Goal: Task Accomplishment & Management: Manage account settings

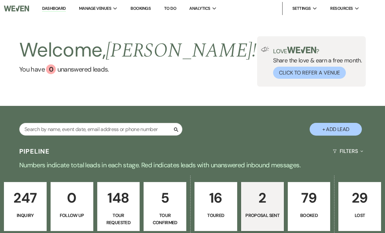
select select "6"
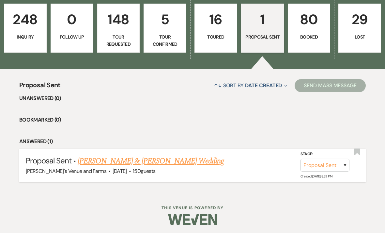
click at [190, 161] on link "[PERSON_NAME] & [PERSON_NAME] Wedding" at bounding box center [151, 161] width 146 height 12
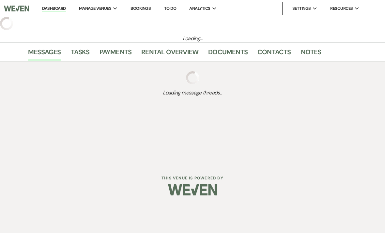
select select "6"
select select "5"
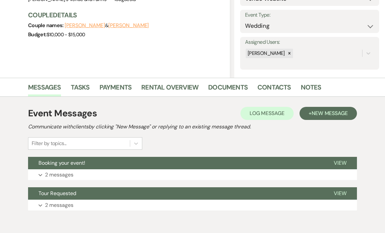
scroll to position [86, 0]
click at [229, 88] on link "Documents" at bounding box center [227, 89] width 39 height 14
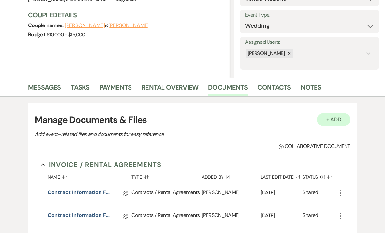
click at [340, 118] on button "+ Add" at bounding box center [333, 119] width 33 height 13
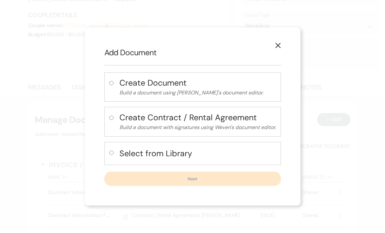
click at [224, 159] on h4 "Select from Library" at bounding box center [197, 152] width 157 height 11
radio input "true"
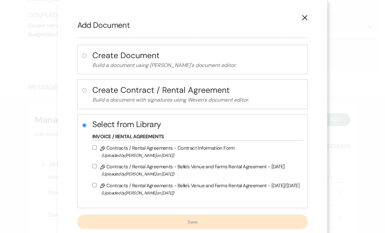
click at [278, 171] on label "Pencil Contracts / Rental Agreements - Belle's Venue and Farms Rental Agreement…" at bounding box center [196, 169] width 208 height 15
click at [97, 168] on input "Pencil Contracts / Rental Agreements - Belle's Venue and Farms Rental Agreement…" at bounding box center [94, 166] width 4 height 4
checkbox input "true"
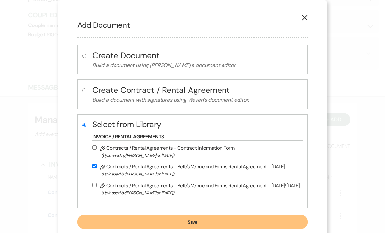
click at [208, 223] on button "Save" at bounding box center [192, 221] width 231 height 14
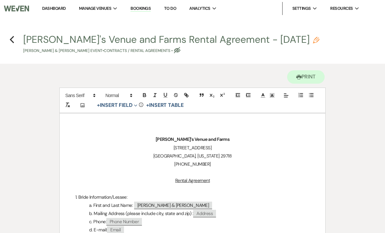
click at [313, 43] on use "button" at bounding box center [316, 40] width 7 height 7
select select "10"
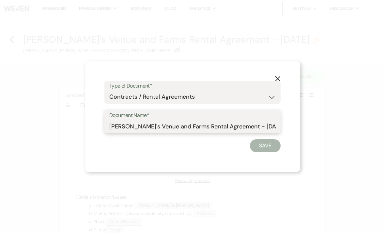
click at [272, 128] on input "[PERSON_NAME]'s Venue and Farms Rental Agreement - [DATE]" at bounding box center [192, 126] width 166 height 13
type input "Belle's Venue and Farms Rental Agreement - [DATE]"
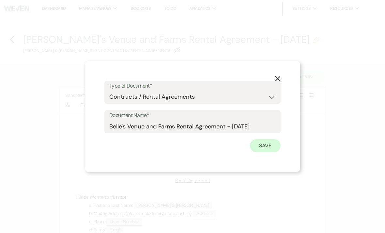
click at [271, 145] on button "Save" at bounding box center [265, 145] width 31 height 13
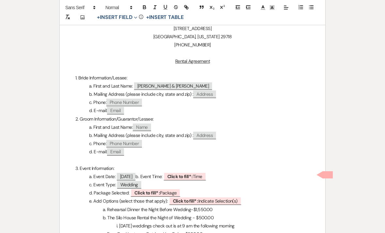
scroll to position [118, 0]
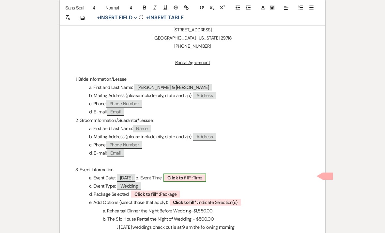
click at [206, 176] on span "Click to fill* : Time" at bounding box center [184, 177] width 43 height 8
select select "owner"
select select "Time"
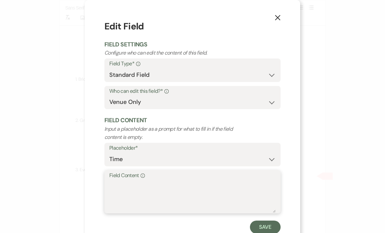
click at [204, 188] on textarea "Field Content Info" at bounding box center [192, 196] width 166 height 33
type textarea "9 am - 11 pm"
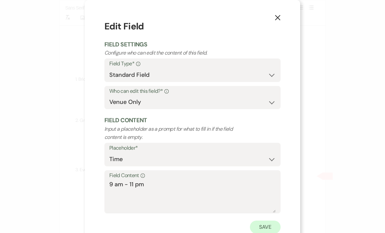
click at [274, 228] on button "Save" at bounding box center [265, 226] width 31 height 13
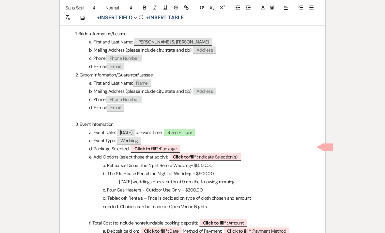
scroll to position [169, 0]
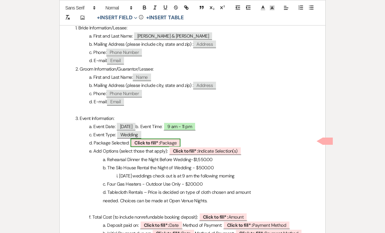
click at [171, 142] on span "Click to fill* : Package" at bounding box center [156, 142] width 50 height 8
select select "owner"
select select "custom_placeholder"
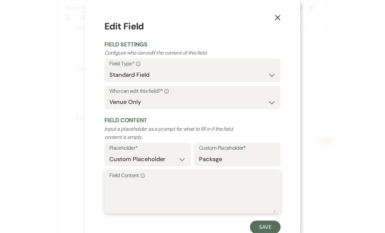
click at [178, 188] on textarea "Field Content Info" at bounding box center [192, 196] width 166 height 33
type textarea "Standard [DATE]"
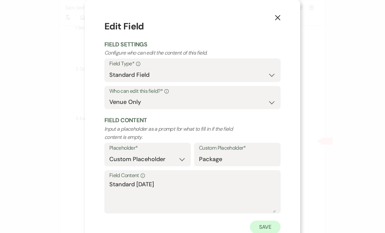
click at [274, 230] on button "Save" at bounding box center [265, 226] width 31 height 13
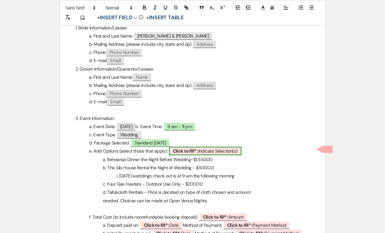
click at [223, 150] on span "Click to fill* : Indicate Selection(s)" at bounding box center [205, 150] width 72 height 8
select select "owner"
select select "custom_placeholder"
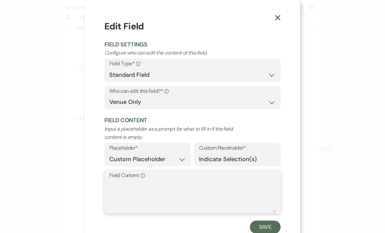
click at [191, 187] on textarea "Field Content Info" at bounding box center [192, 196] width 166 height 33
type textarea "None at this time - can add on later"
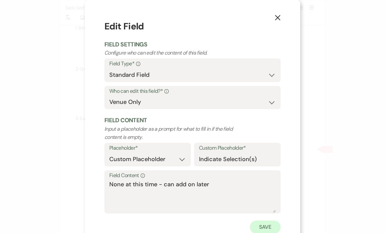
click at [270, 228] on button "Save" at bounding box center [265, 226] width 31 height 13
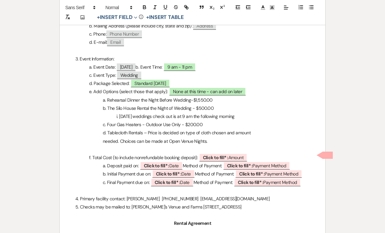
scroll to position [228, 0]
click at [217, 158] on b "Click to fill* :" at bounding box center [215, 157] width 25 height 6
select select "owner"
select select "Amount"
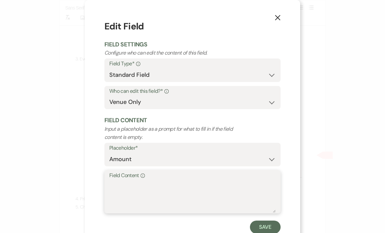
click at [191, 185] on textarea "Field Content Info" at bounding box center [192, 196] width 166 height 33
type textarea "$7,500.00"
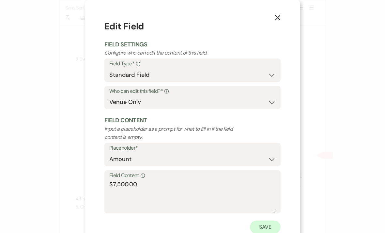
click at [276, 228] on button "Save" at bounding box center [265, 226] width 31 height 13
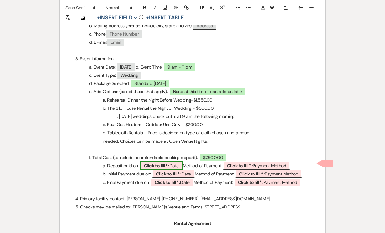
click at [174, 162] on span "Click to fill* : Date" at bounding box center [161, 165] width 43 height 8
select select "owner"
select select "Date"
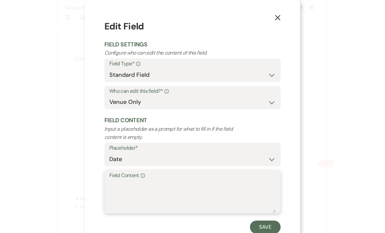
click at [168, 190] on textarea "Field Content Info" at bounding box center [192, 196] width 166 height 33
type textarea "[DATE]"
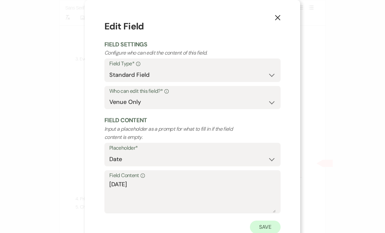
click at [270, 229] on button "Save" at bounding box center [265, 226] width 31 height 13
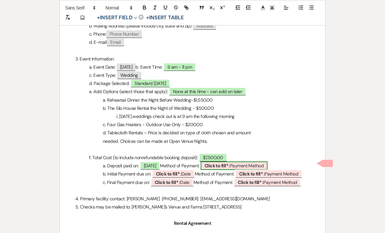
click at [248, 163] on span "Click to fill* : Payment Method" at bounding box center [234, 165] width 67 height 8
select select "owner"
select select "custom_placeholder"
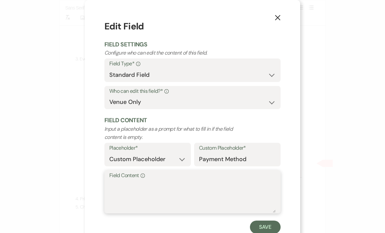
click at [199, 190] on textarea "Field Content Info" at bounding box center [192, 196] width 166 height 33
type textarea "Cash, check or card"
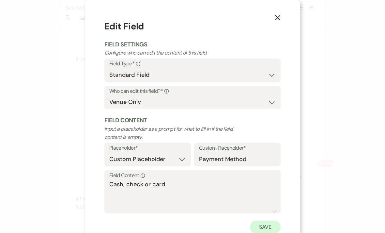
click at [266, 225] on button "Save" at bounding box center [265, 226] width 31 height 13
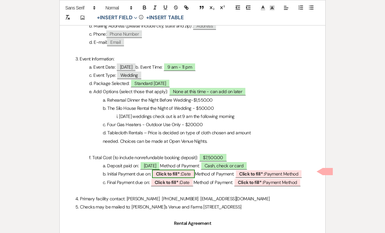
click at [184, 173] on span "Click to fill* : Date" at bounding box center [173, 173] width 43 height 8
select select "owner"
select select "Date"
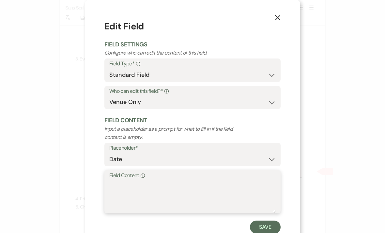
click at [178, 191] on textarea "Field Content Info" at bounding box center [192, 196] width 166 height 33
type textarea "[DATE]"
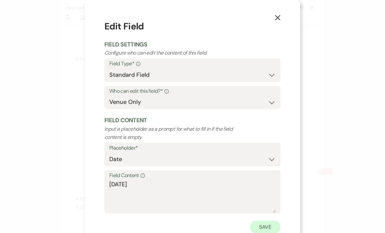
click at [273, 228] on button "Save" at bounding box center [265, 226] width 31 height 13
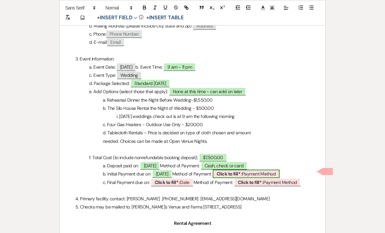
click at [242, 171] on b "Click to fill* :" at bounding box center [229, 174] width 25 height 6
select select "owner"
select select "custom_placeholder"
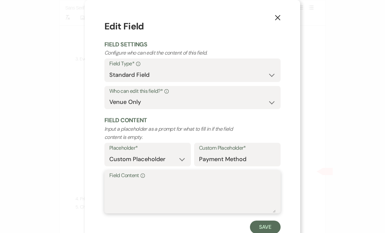
click at [198, 194] on textarea "Field Content Info" at bounding box center [192, 196] width 166 height 33
type textarea "Cash, check or card"
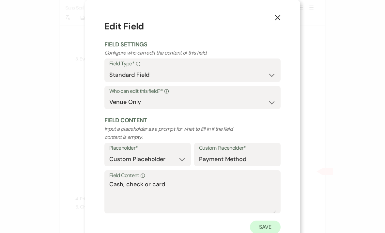
click at [271, 226] on button "Save" at bounding box center [265, 226] width 31 height 13
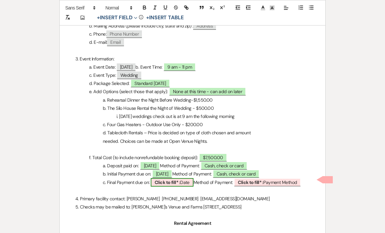
click at [186, 183] on span "Click to fill* : Date" at bounding box center [172, 182] width 43 height 8
select select "owner"
select select "Date"
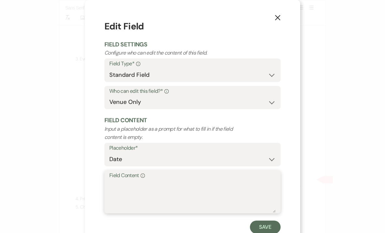
click at [174, 194] on textarea "Field Content Info" at bounding box center [192, 196] width 166 height 33
type textarea "[DATE]"
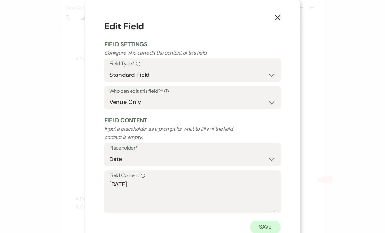
click at [272, 224] on button "Save" at bounding box center [265, 226] width 31 height 13
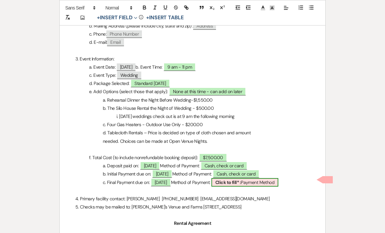
click at [257, 182] on span "Click to fill* : Payment Method" at bounding box center [244, 182] width 67 height 8
select select "owner"
select select "custom_placeholder"
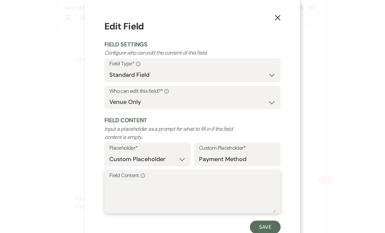
click at [211, 195] on textarea "Field Content Info" at bounding box center [192, 196] width 166 height 33
type textarea "Cash, check or card"
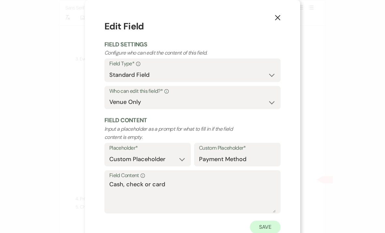
click at [272, 226] on button "Save" at bounding box center [265, 226] width 31 height 13
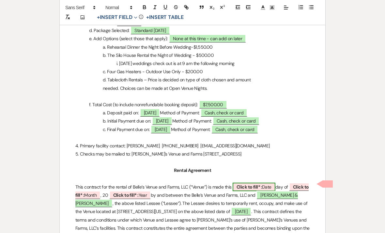
scroll to position [281, 0]
click at [253, 184] on b "Click to fill* :" at bounding box center [249, 187] width 25 height 6
select select "owner"
select select "Date"
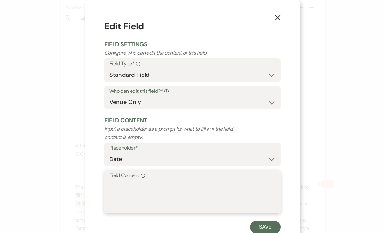
click at [187, 195] on textarea "Field Content Info" at bounding box center [192, 196] width 166 height 33
type textarea "13th"
click at [273, 226] on button "Save" at bounding box center [265, 226] width 31 height 13
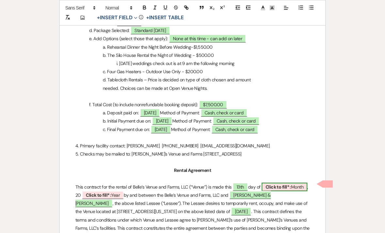
click at [285, 184] on b "Click to fill* :" at bounding box center [278, 187] width 25 height 6
select select "owner"
select select "custom_placeholder"
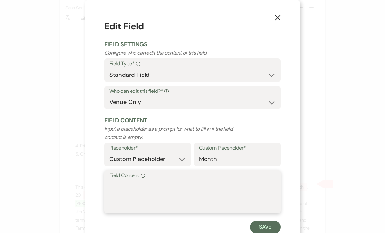
click at [208, 202] on textarea "Field Content Info" at bounding box center [192, 196] width 166 height 33
type textarea "September"
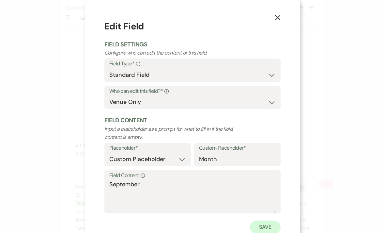
click at [271, 230] on button "Save" at bounding box center [265, 226] width 31 height 13
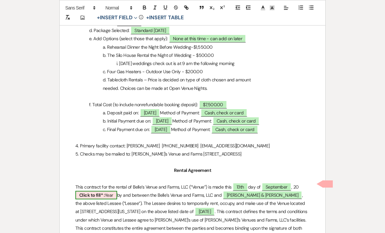
click at [107, 192] on span "Click to fill* : Year" at bounding box center [96, 195] width 42 height 8
select select "owner"
select select "custom_placeholder"
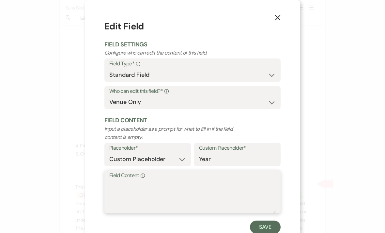
click at [170, 196] on textarea "Field Content Info" at bounding box center [192, 196] width 166 height 33
type textarea "25"
click at [270, 224] on button "Save" at bounding box center [265, 226] width 31 height 13
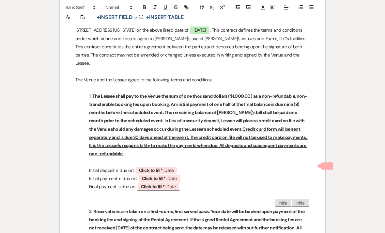
scroll to position [461, 0]
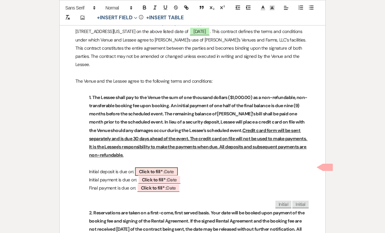
click at [173, 167] on span "Click to fill* : Date" at bounding box center [156, 171] width 43 height 8
select select "owner"
select select "Date"
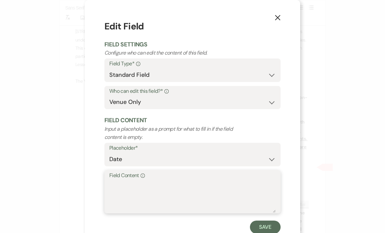
click at [189, 193] on textarea "Field Content Info" at bounding box center [192, 196] width 166 height 33
type textarea "[DATE] - $1,000.00"
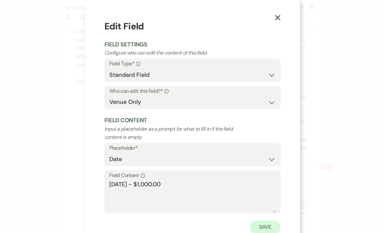
click at [275, 226] on button "Save" at bounding box center [265, 226] width 31 height 13
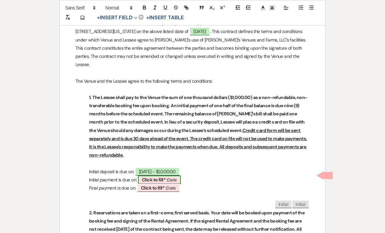
click at [179, 177] on span "Click to fill* : Date" at bounding box center [159, 179] width 43 height 8
select select "owner"
select select "Date"
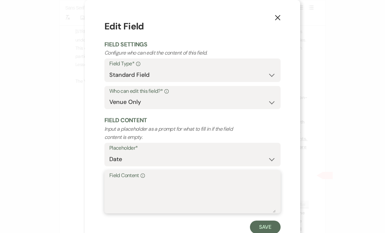
click at [175, 187] on textarea "Field Content Info" at bounding box center [192, 196] width 166 height 33
type textarea "[DATE] - $3,250.00"
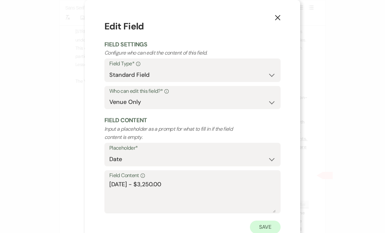
click at [270, 230] on button "Save" at bounding box center [265, 226] width 31 height 13
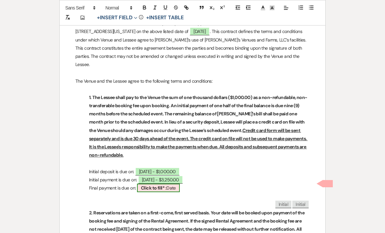
click at [174, 186] on span "Click to fill* : Date" at bounding box center [158, 187] width 43 height 8
select select "owner"
select select "Date"
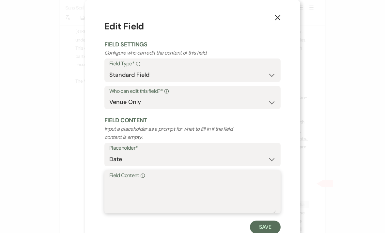
click at [164, 192] on textarea "Field Content Info" at bounding box center [192, 196] width 166 height 33
type textarea "[DATE] - $3,250.00"
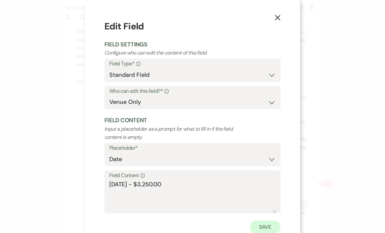
click at [274, 227] on button "Save" at bounding box center [265, 226] width 31 height 13
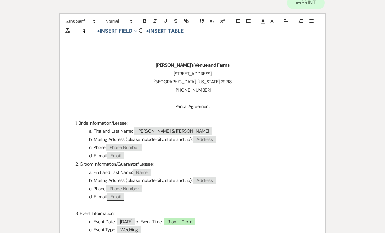
scroll to position [0, 0]
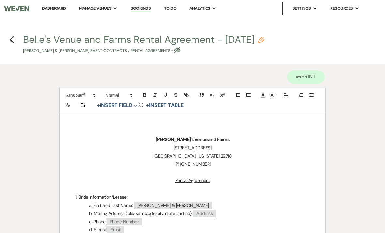
click at [15, 36] on h4 "Previous [PERSON_NAME]'s Venue and Farms Rental Agreement - [DATE] Pencil [PERS…" at bounding box center [192, 43] width 385 height 21
click at [13, 47] on h4 "Previous [PERSON_NAME]'s Venue and Farms Rental Agreement - [DATE] Pencil [PERS…" at bounding box center [192, 43] width 385 height 21
click at [13, 38] on icon "Previous" at bounding box center [11, 40] width 5 height 8
select select "6"
select select "5"
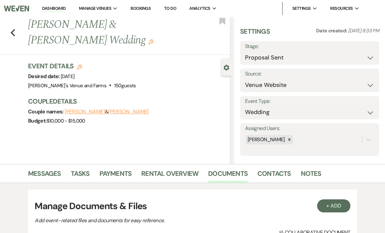
scroll to position [107, 0]
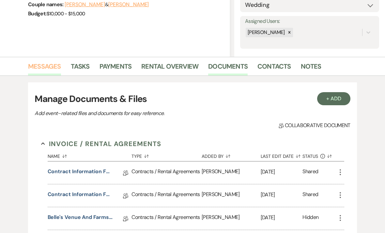
click at [50, 66] on link "Messages" at bounding box center [44, 68] width 33 height 14
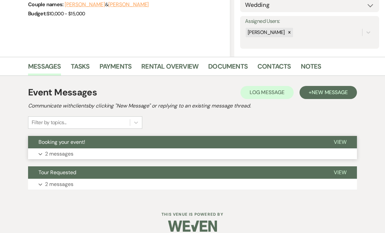
click at [104, 154] on button "Expand 2 messages" at bounding box center [192, 153] width 329 height 11
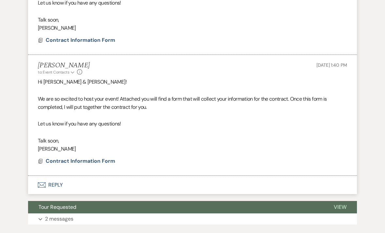
scroll to position [321, 0]
click at [112, 188] on button "Envelope Reply" at bounding box center [192, 185] width 329 height 18
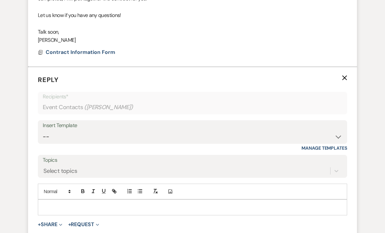
scroll to position [446, 0]
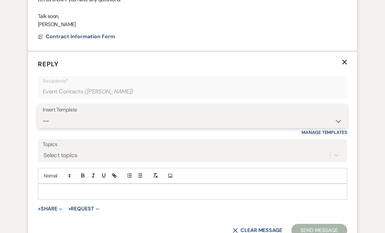
click at [142, 119] on select "-- Weven Planning Portal Introduction (Booked Events) Initial Inquiry Response …" at bounding box center [193, 121] width 300 height 13
select select "978"
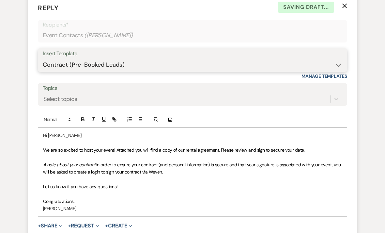
scroll to position [524, 0]
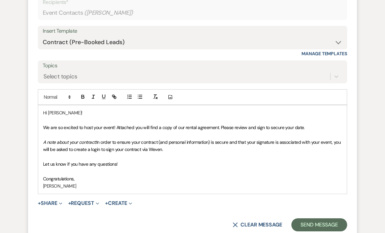
click at [84, 109] on p "Hi [PERSON_NAME]!" at bounding box center [192, 112] width 299 height 7
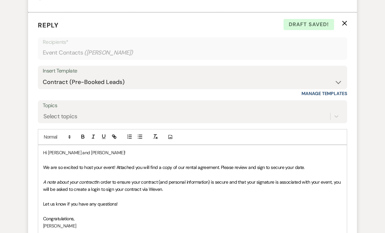
scroll to position [551, 0]
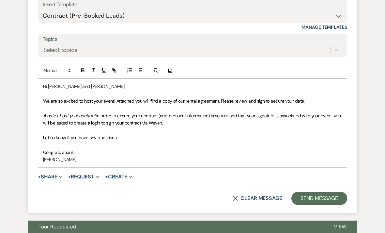
click at [55, 174] on button "+ Share Expand" at bounding box center [50, 176] width 24 height 5
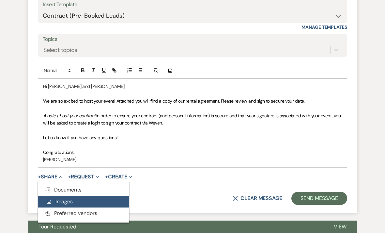
click at [82, 195] on button "Add Photo Images" at bounding box center [83, 201] width 91 height 12
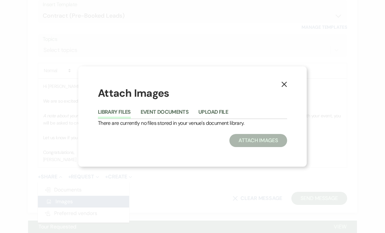
scroll to position [551, 0]
click at [296, 94] on button "X" at bounding box center [284, 83] width 45 height 35
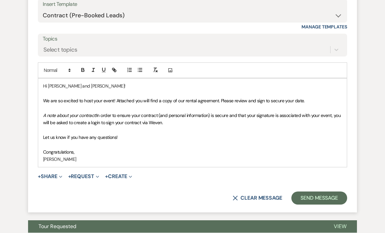
click at [296, 98] on span "We are so excited to host your event! Attached you will find a copy of our rent…" at bounding box center [174, 101] width 262 height 6
click at [53, 174] on button "+ Share Expand" at bounding box center [50, 176] width 24 height 5
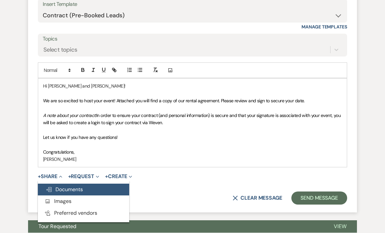
click at [77, 186] on span "Doc Upload Documents" at bounding box center [64, 189] width 37 height 7
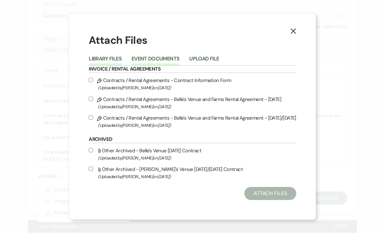
click at [172, 65] on button "Event Documents" at bounding box center [155, 60] width 48 height 9
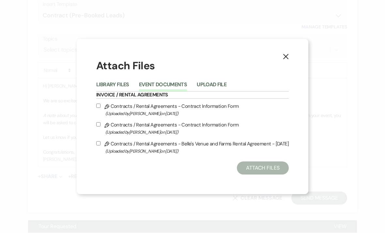
click at [260, 155] on label "Pencil Contracts / Rental Agreements - Belle's Venue and Farms Rental Agreement…" at bounding box center [192, 146] width 192 height 15
click at [100, 145] on input "Pencil Contracts / Rental Agreements - Belle's Venue and Farms Rental Agreement…" at bounding box center [98, 143] width 4 height 4
checkbox input "true"
click at [269, 174] on button "Attach Files" at bounding box center [263, 167] width 52 height 13
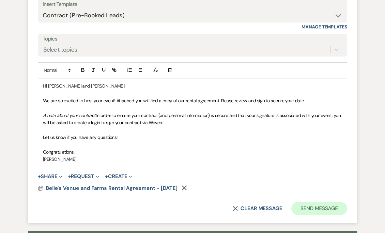
click at [312, 207] on button "Send Message" at bounding box center [319, 208] width 56 height 13
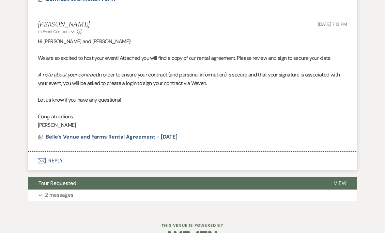
scroll to position [475, 0]
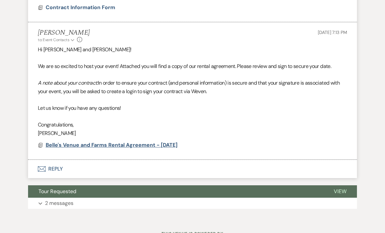
click at [154, 141] on span "Belle's Venue and Farms Rental Agreement - [DATE]" at bounding box center [112, 144] width 132 height 7
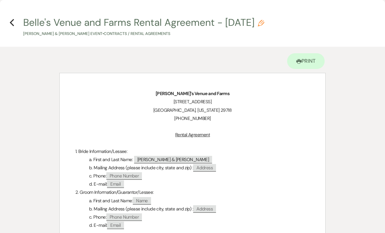
scroll to position [0, 0]
click at [11, 21] on use "button" at bounding box center [12, 22] width 4 height 7
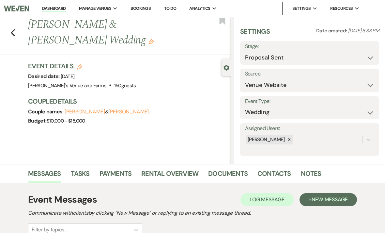
click at [135, 109] on button "[PERSON_NAME]" at bounding box center [128, 111] width 40 height 5
select select "1"
select select "email"
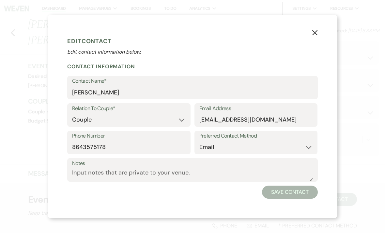
click at [319, 32] on button "X" at bounding box center [314, 32] width 45 height 35
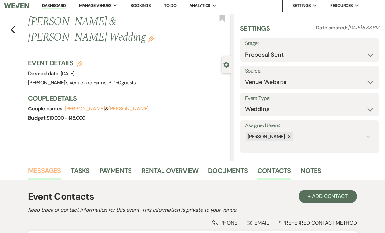
click at [50, 169] on link "Messages" at bounding box center [44, 172] width 33 height 14
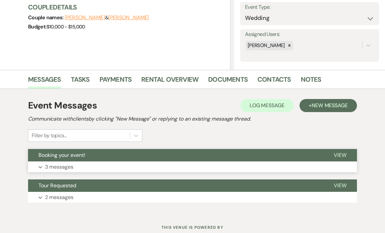
click at [141, 168] on button "Expand 3 messages" at bounding box center [192, 166] width 329 height 11
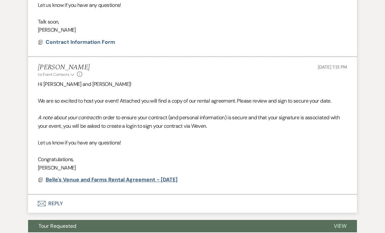
click at [174, 176] on span "Belle's Venue and Farms Rental Agreement - [DATE]" at bounding box center [112, 179] width 132 height 7
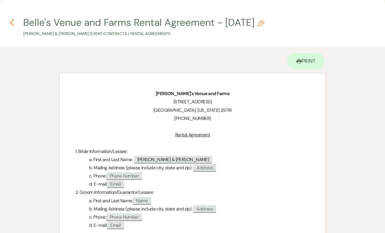
click at [13, 20] on use "button" at bounding box center [12, 22] width 4 height 7
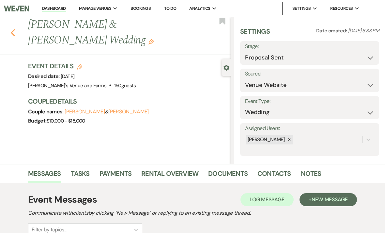
click at [14, 29] on use "button" at bounding box center [13, 32] width 4 height 7
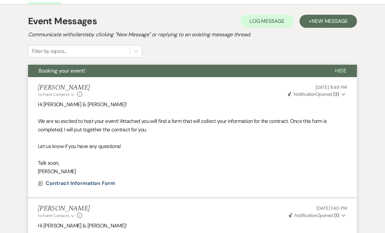
select select "6"
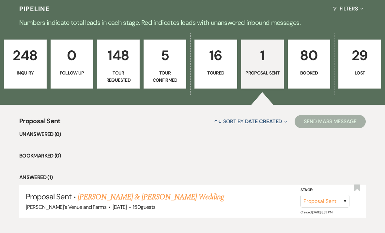
scroll to position [139, 0]
